Goal: Task Accomplishment & Management: Use online tool/utility

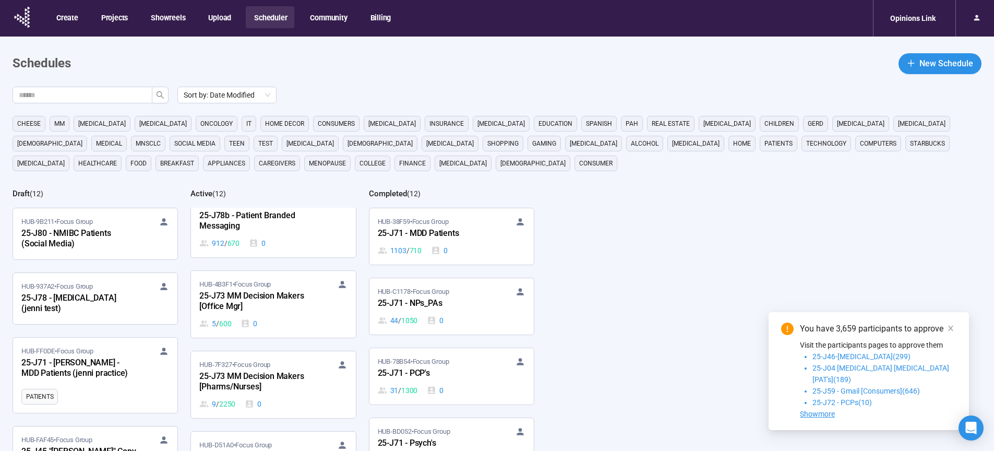
scroll to position [124, 0]
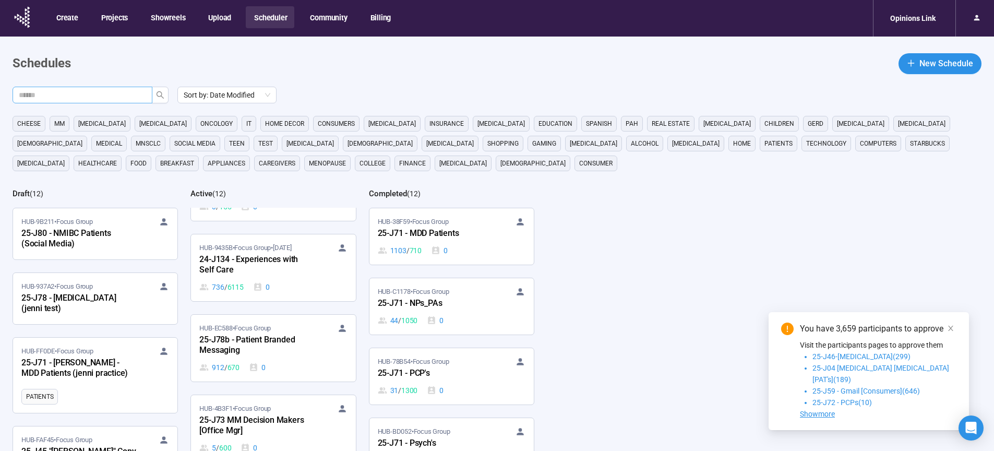
click at [108, 88] on span at bounding box center [83, 95] width 140 height 17
click at [108, 91] on input "text" at bounding box center [78, 94] width 119 height 11
type input "**"
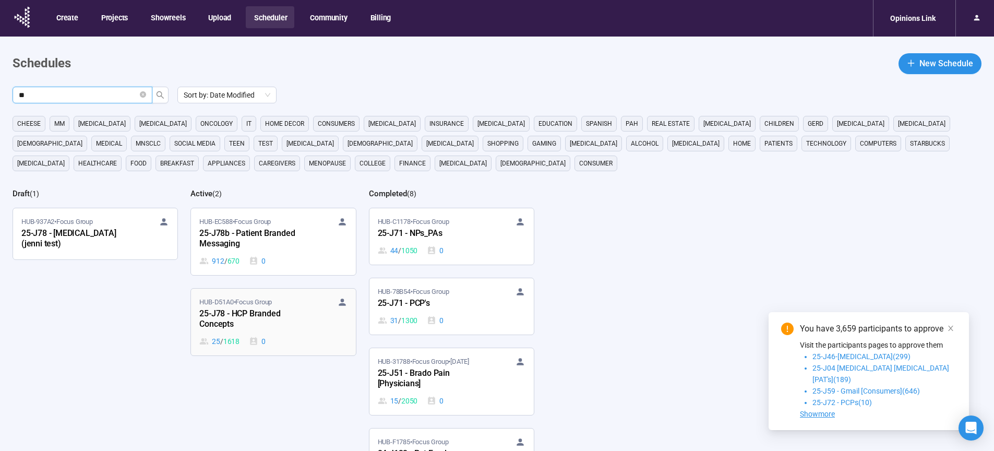
click at [241, 314] on div "25-J78 - HCP Branded Concepts" at bounding box center [256, 319] width 115 height 24
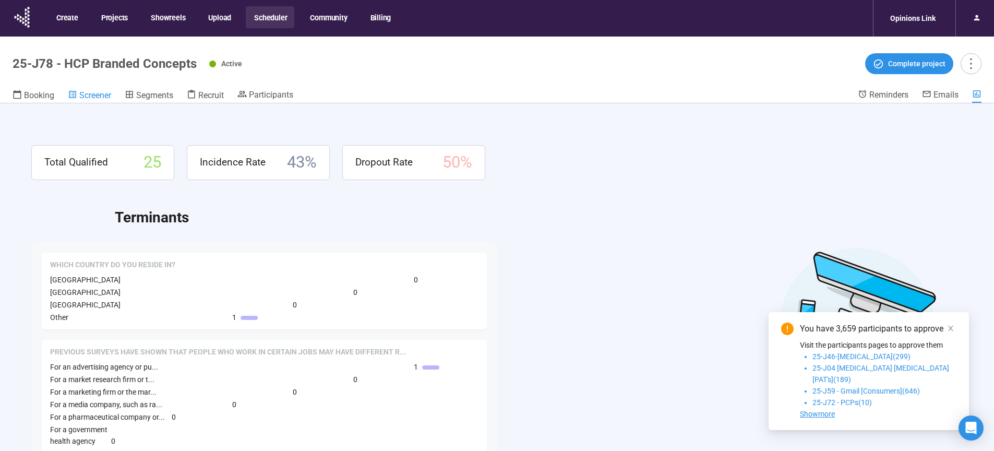
click at [109, 96] on span "Screener" at bounding box center [95, 95] width 32 height 10
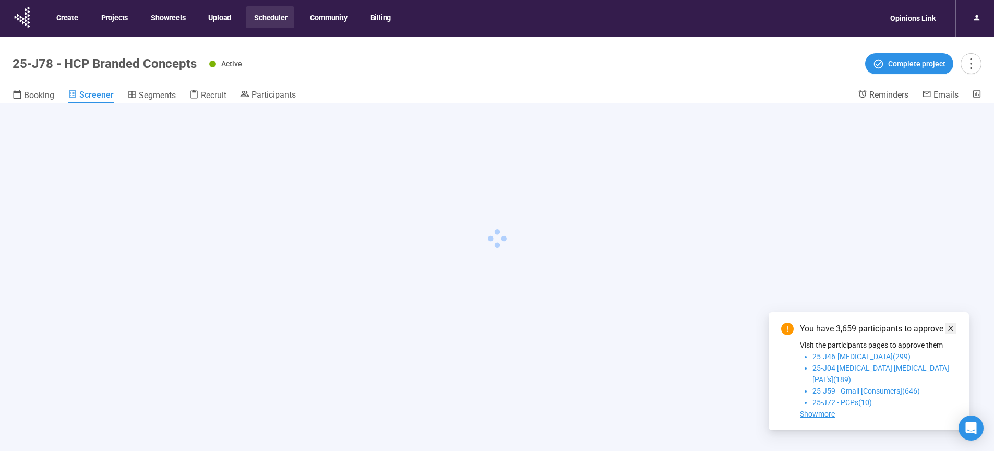
click at [952, 332] on icon "close" at bounding box center [950, 328] width 7 height 7
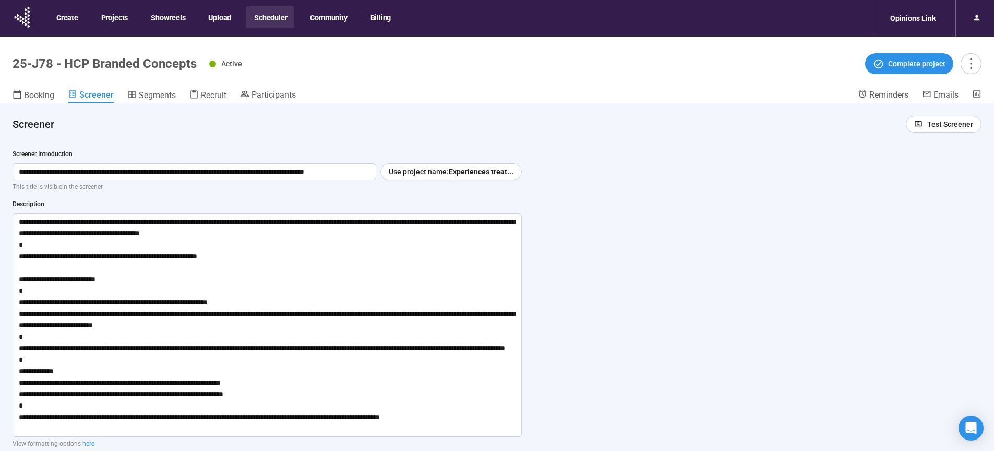
click at [952, 338] on div "**********" at bounding box center [497, 295] width 994 height 384
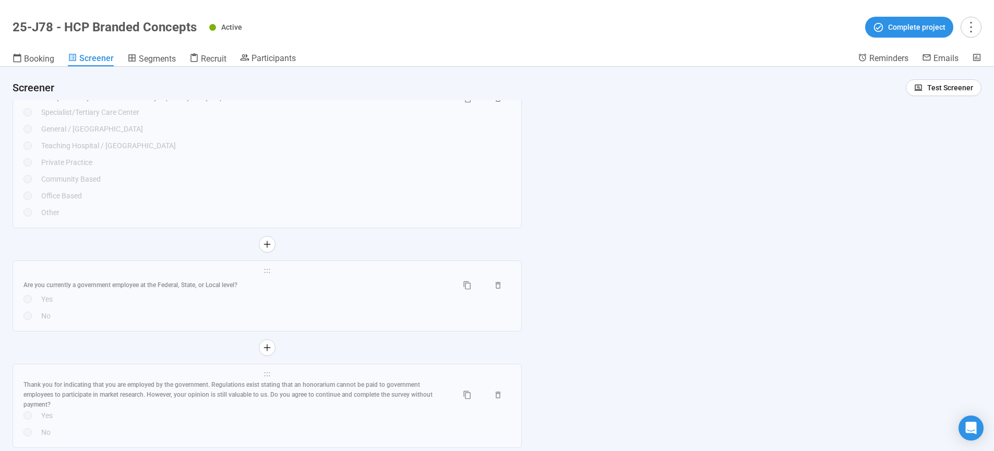
scroll to position [5439, 0]
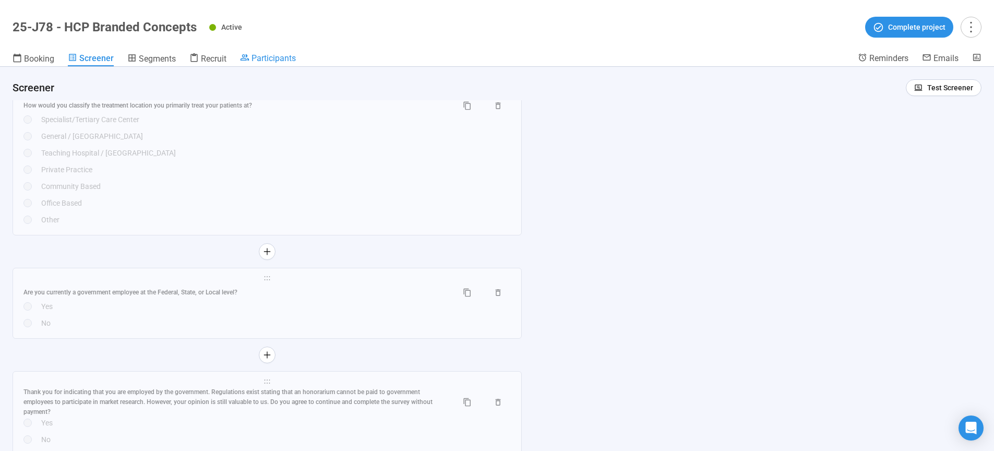
click at [280, 55] on span "Participants" at bounding box center [274, 58] width 44 height 10
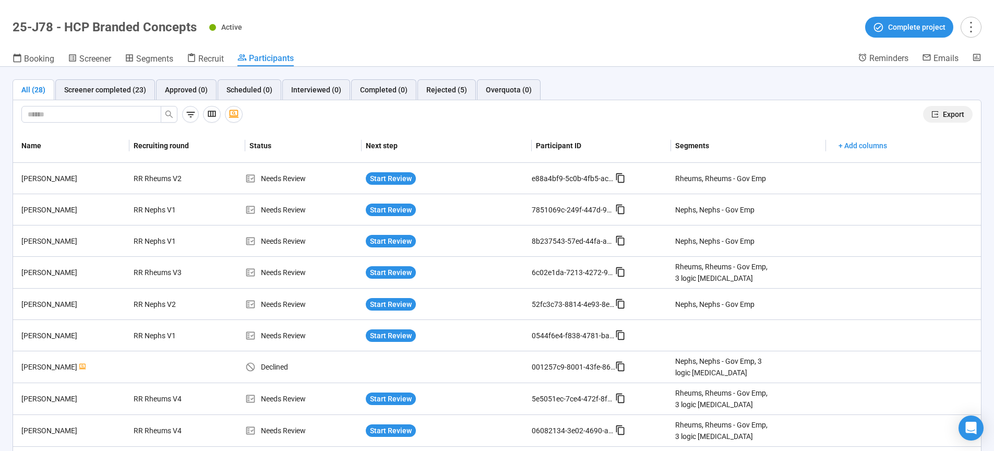
click at [943, 112] on span "Export" at bounding box center [953, 114] width 21 height 11
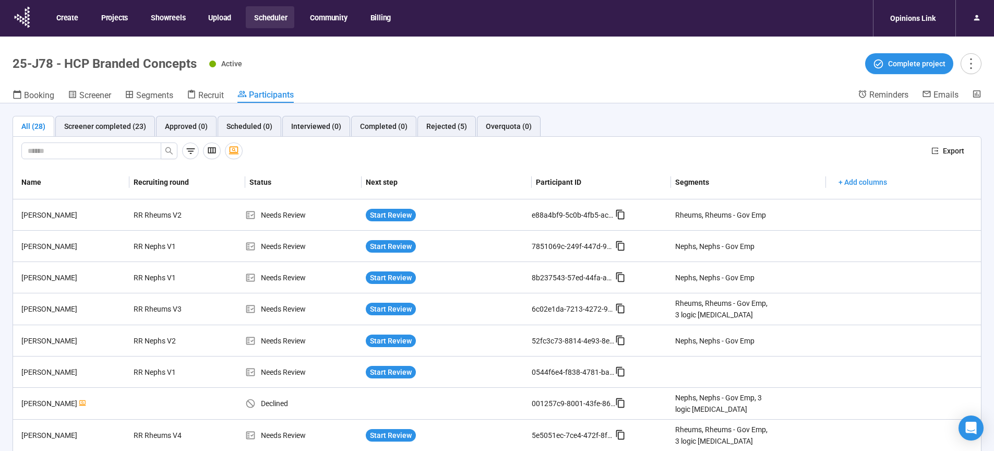
click at [278, 19] on button "Scheduler" at bounding box center [270, 17] width 49 height 22
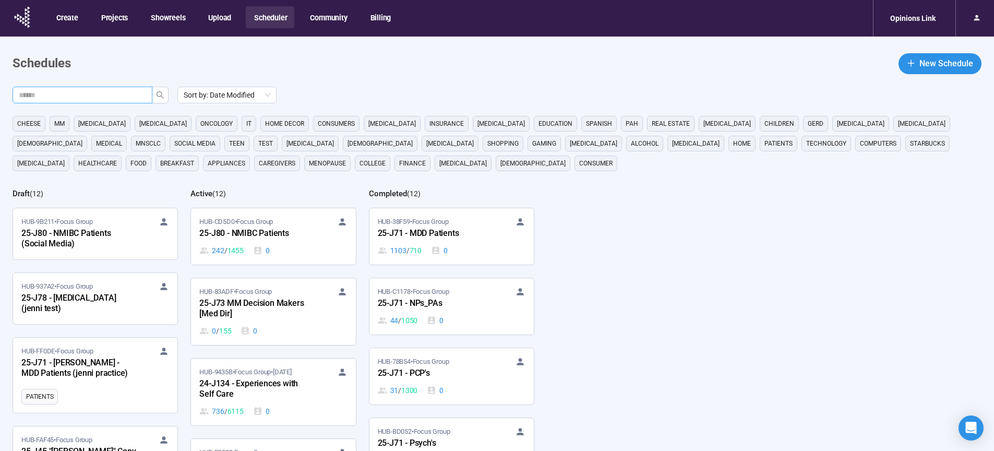
click at [84, 92] on input "text" at bounding box center [78, 94] width 119 height 11
type input "**"
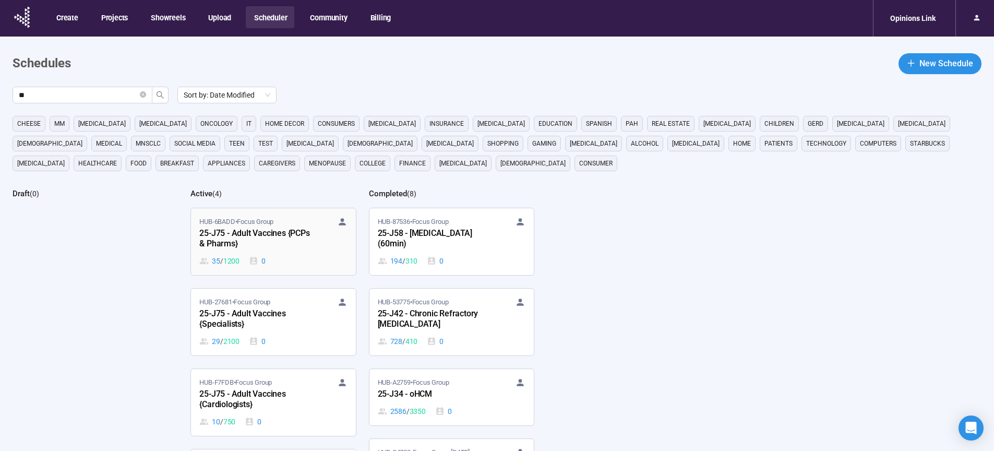
click at [251, 239] on div "25-J75 - Adult Vaccines {PCPs & Pharms}" at bounding box center [256, 239] width 115 height 24
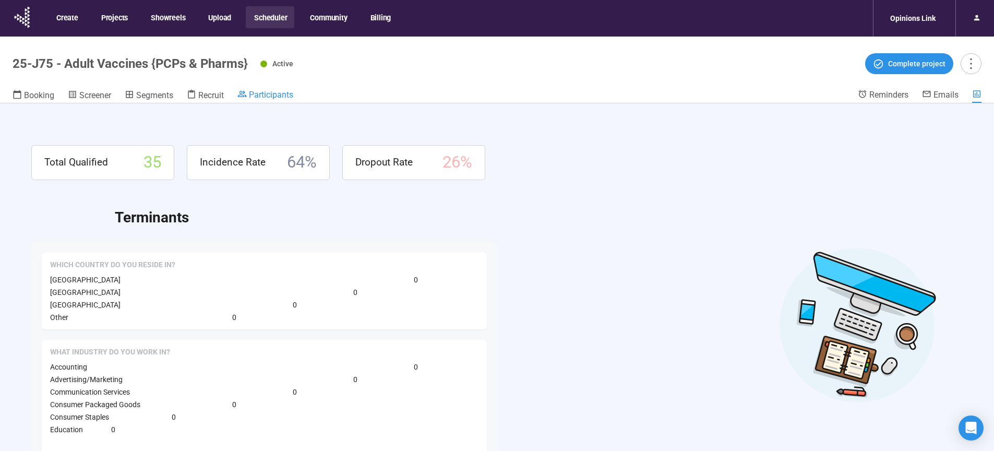
click at [292, 97] on span "Participants" at bounding box center [271, 95] width 44 height 10
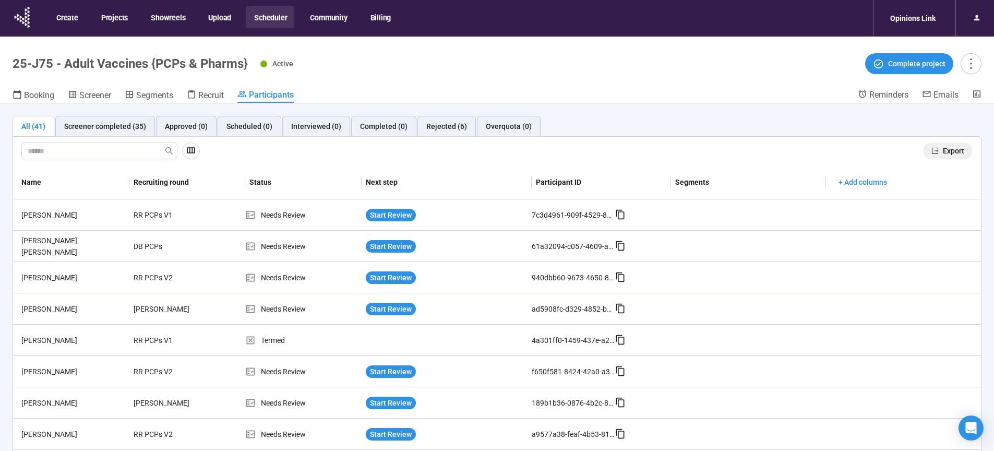
click at [943, 152] on span "Export" at bounding box center [953, 150] width 21 height 11
click at [712, 101] on div "Booking Screener Segments Recruit Participants" at bounding box center [436, 96] width 846 height 14
click at [934, 151] on button "Export" at bounding box center [948, 150] width 50 height 17
click at [269, 16] on button "Scheduler" at bounding box center [270, 17] width 49 height 22
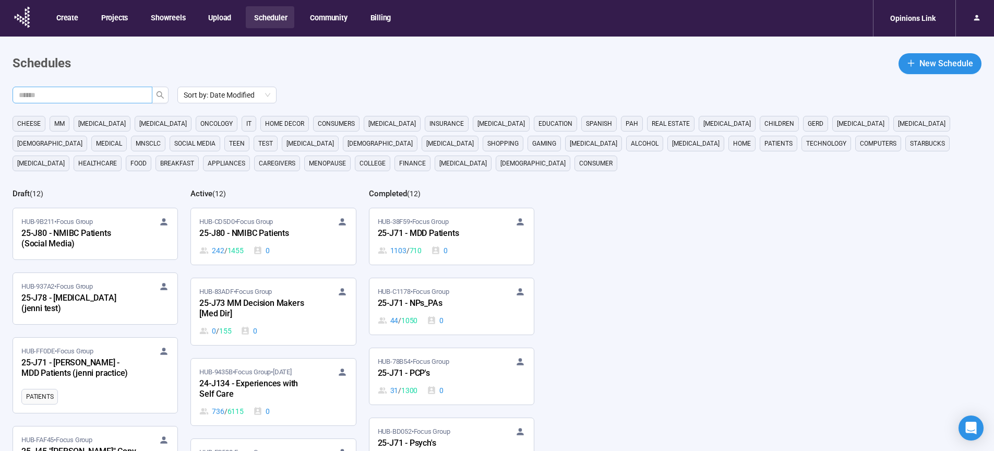
click at [59, 96] on input "text" at bounding box center [78, 94] width 119 height 11
type input "**"
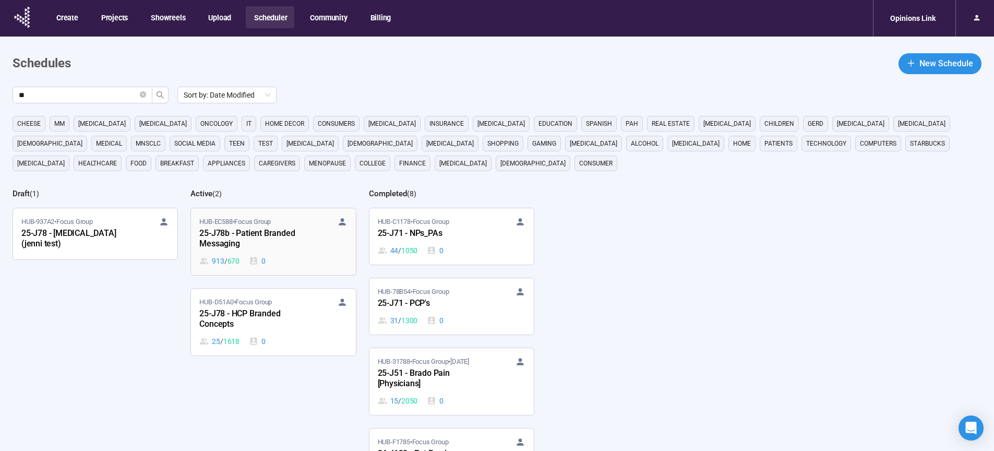
click at [241, 244] on div "25-J78b - Patient Branded Messaging" at bounding box center [256, 239] width 115 height 24
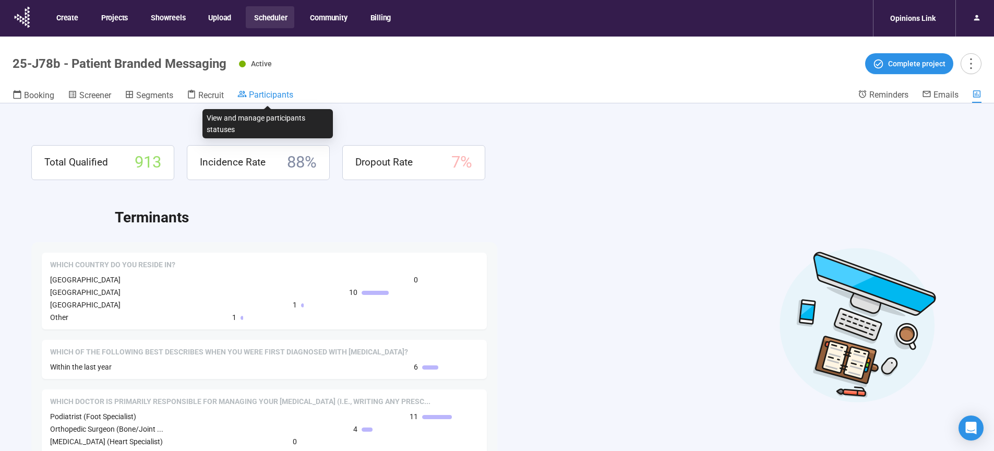
click at [278, 90] on span "Participants" at bounding box center [271, 95] width 44 height 10
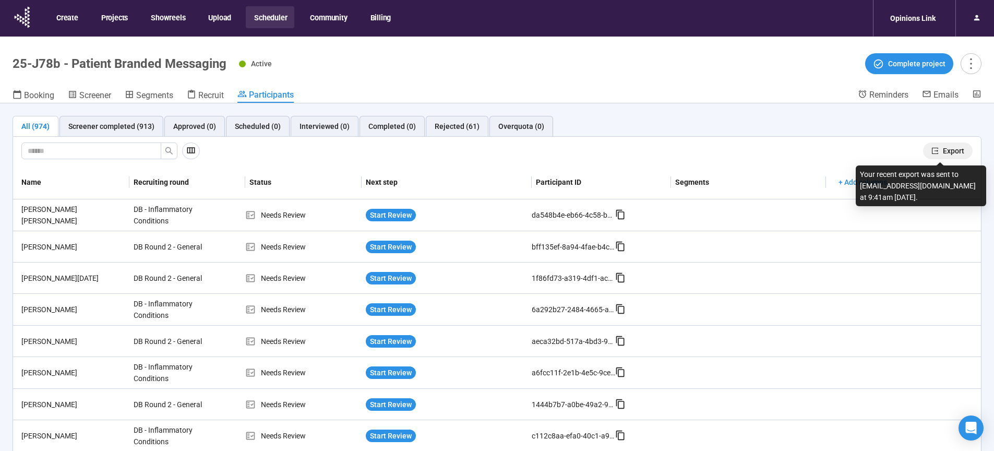
click at [949, 151] on span "Export" at bounding box center [953, 150] width 21 height 11
